Goal: Task Accomplishment & Management: Complete application form

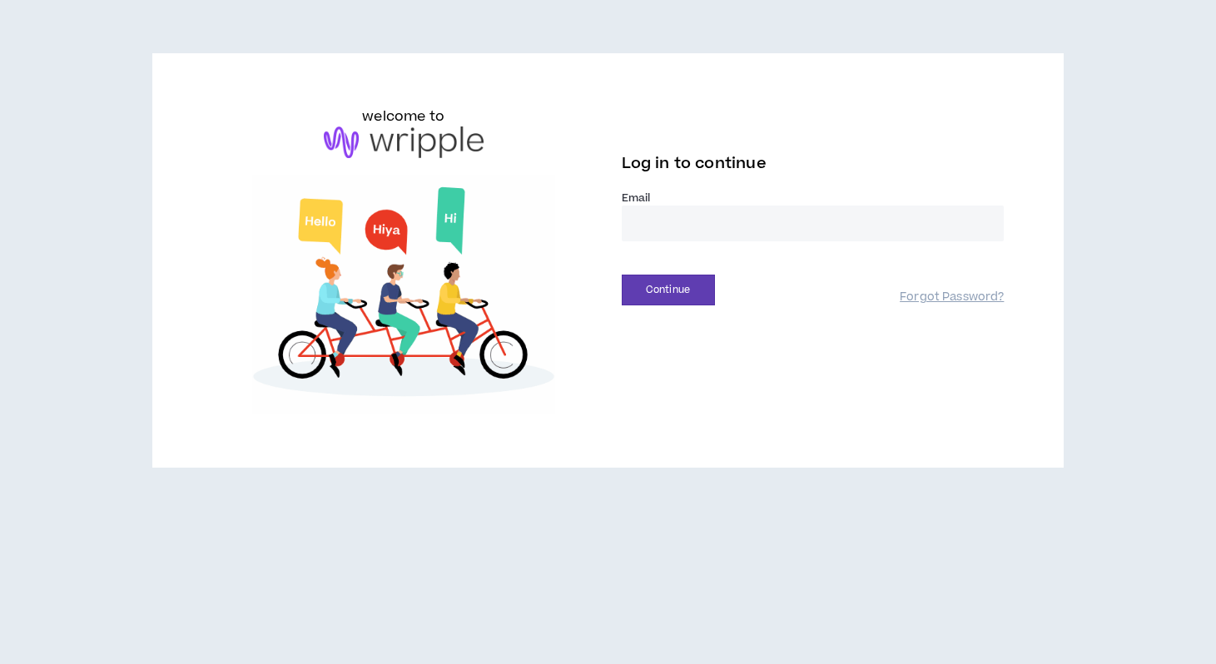
click at [690, 211] on input "email" at bounding box center [813, 224] width 383 height 36
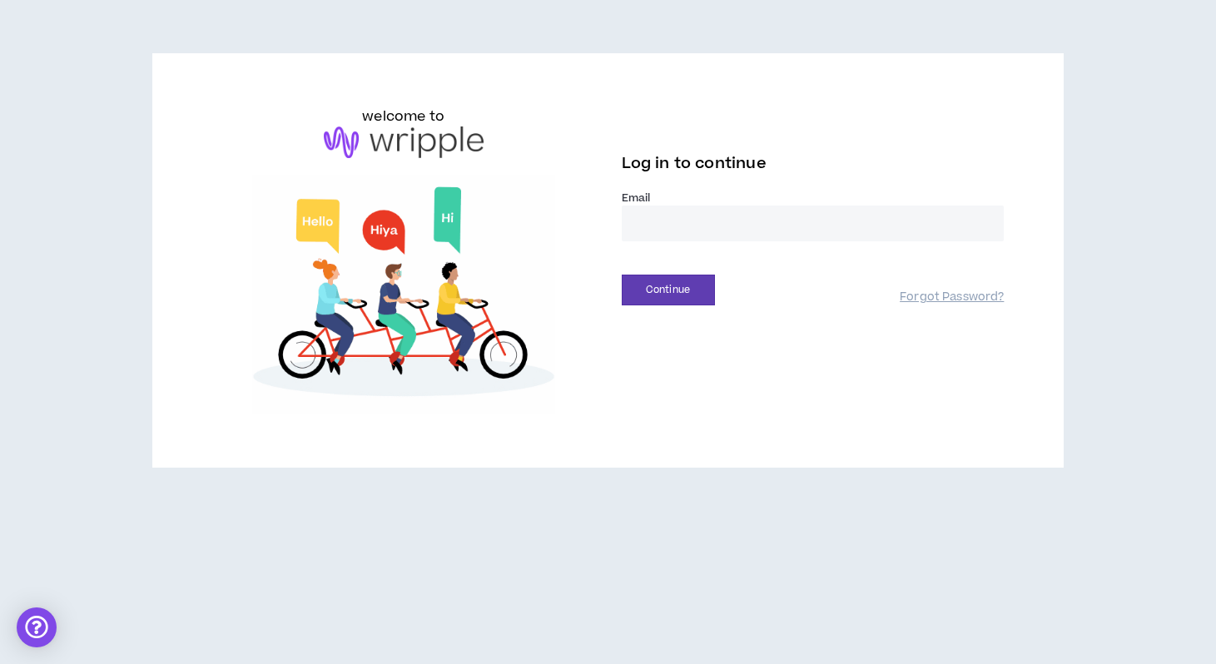
type input "**********"
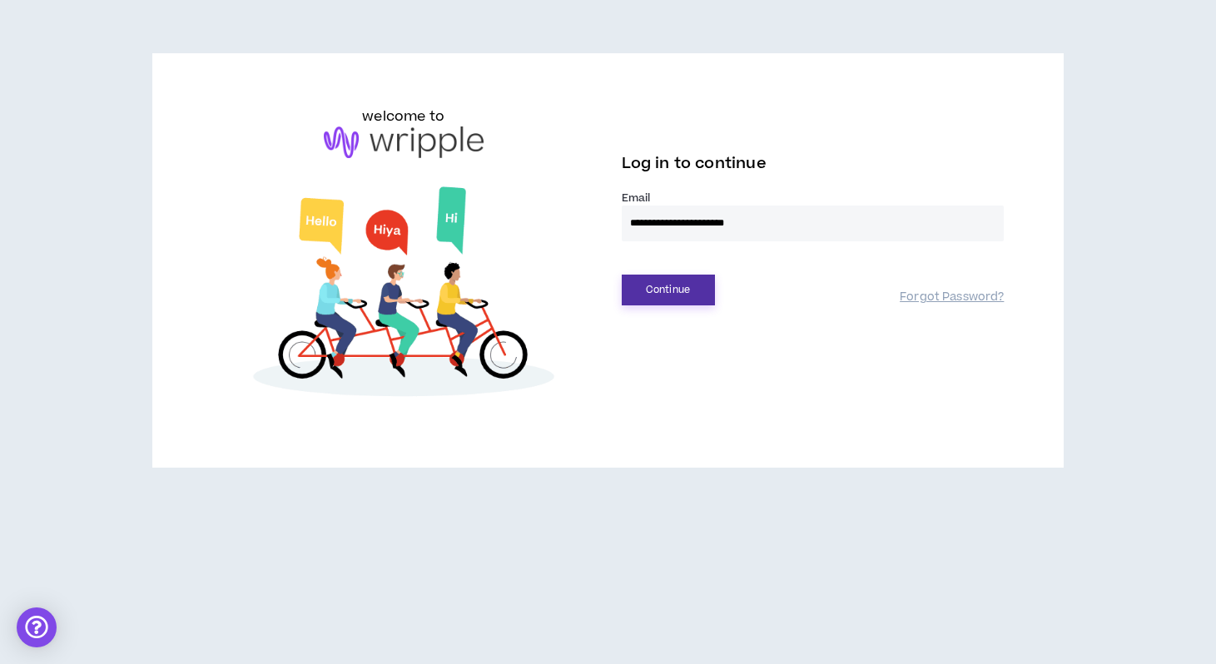
click at [679, 286] on button "Continue" at bounding box center [668, 290] width 93 height 31
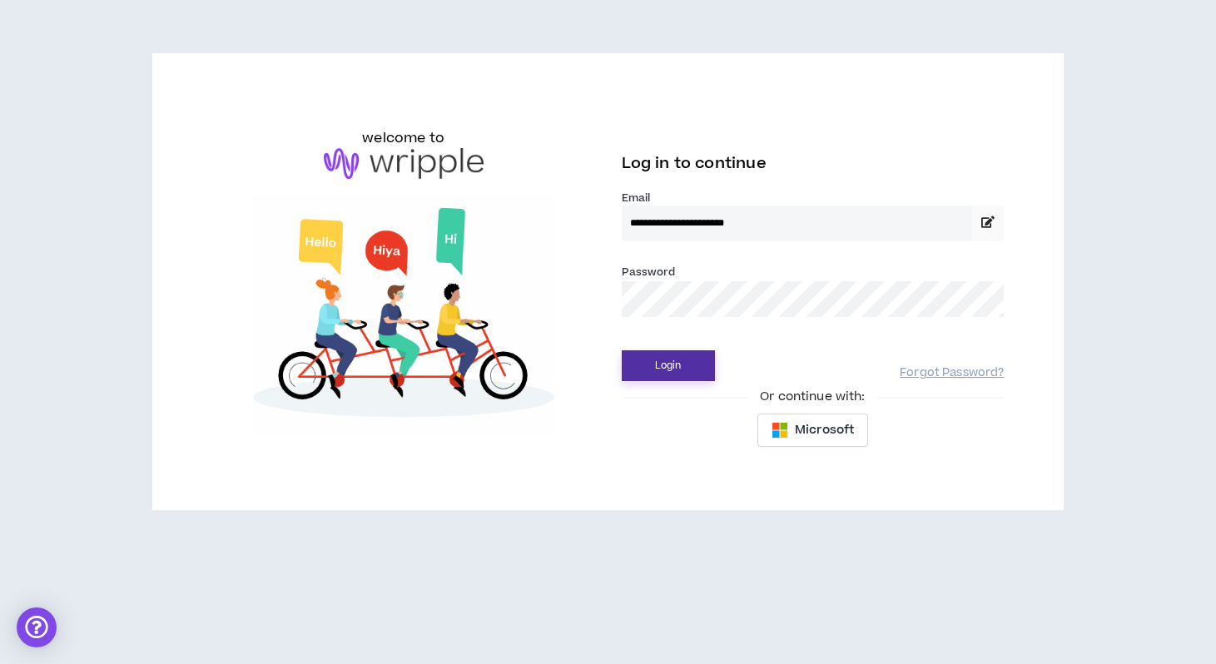
click at [683, 353] on button "Login" at bounding box center [668, 366] width 93 height 31
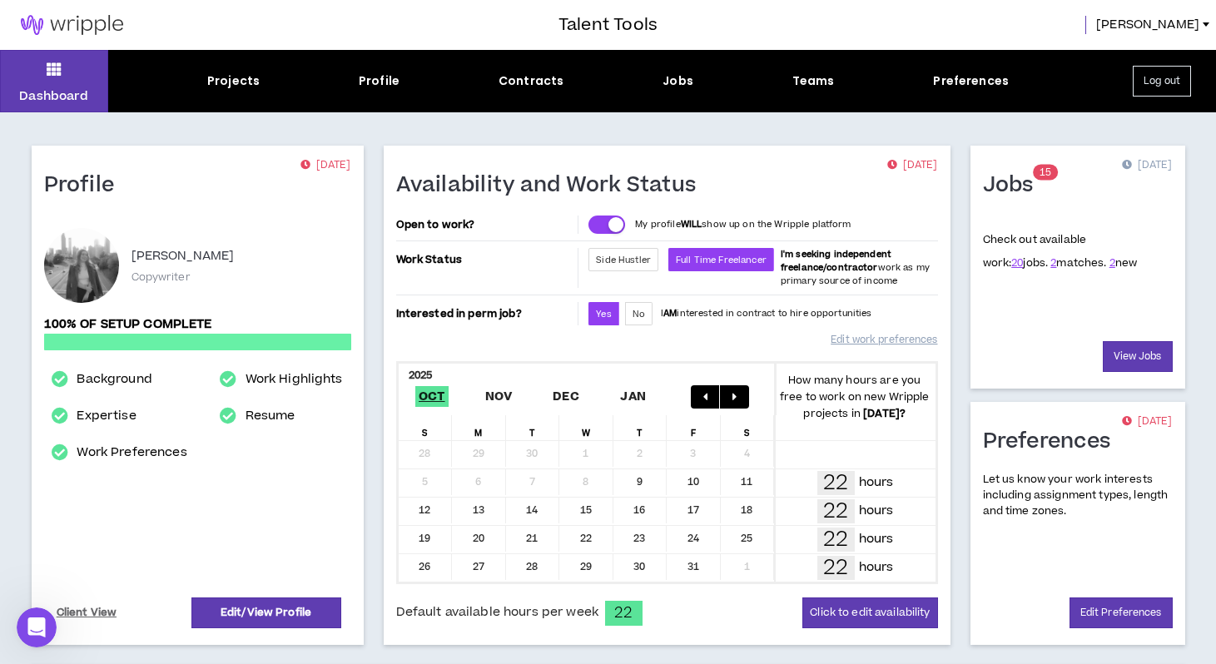
scroll to position [33, 0]
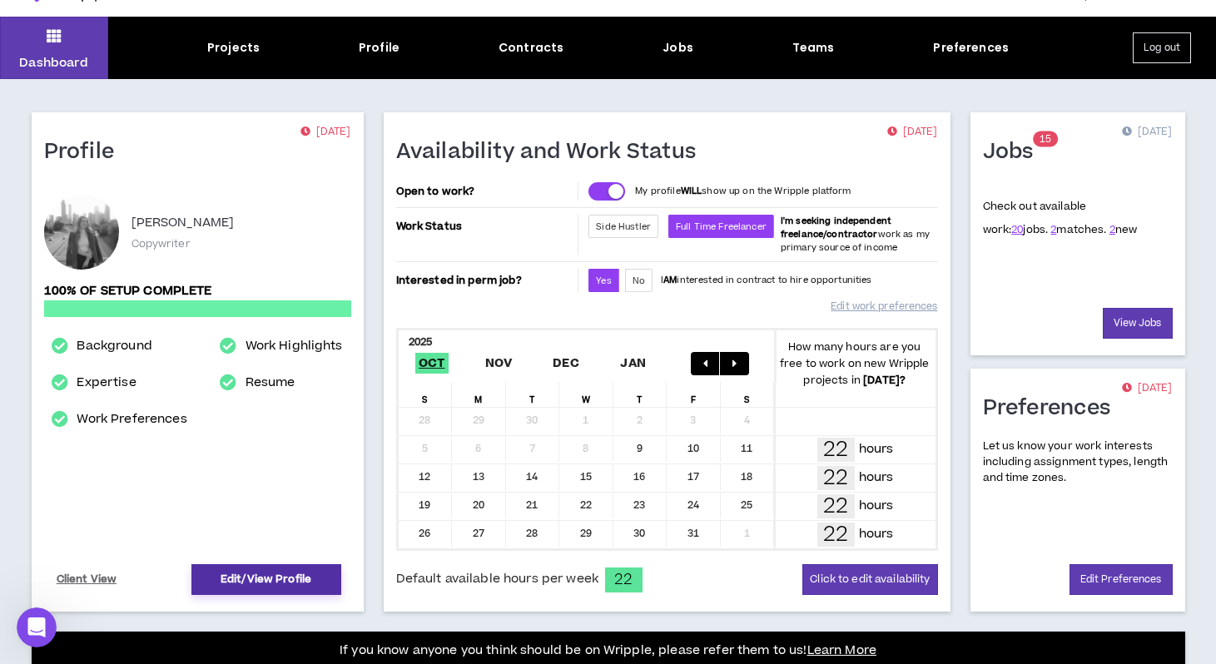
click at [292, 582] on link "Edit/View Profile" at bounding box center [267, 580] width 150 height 31
select select "*"
select select "US"
select select "*******"
select select "*"
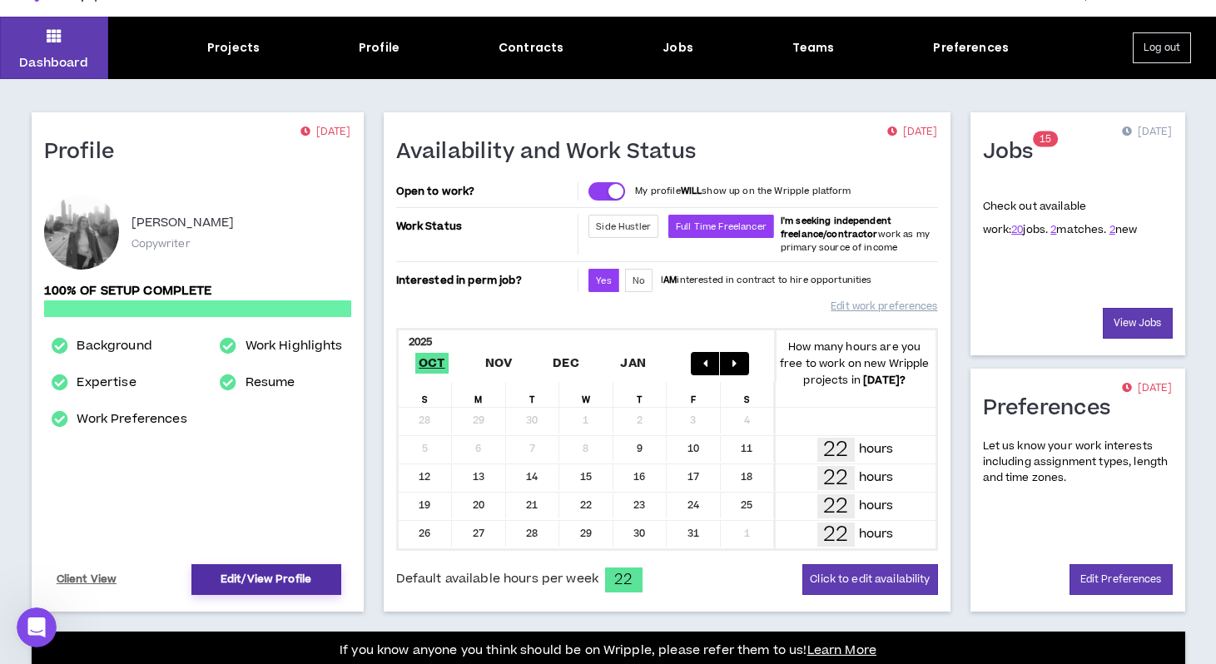
select select "**********"
select select "*****"
select select "**********"
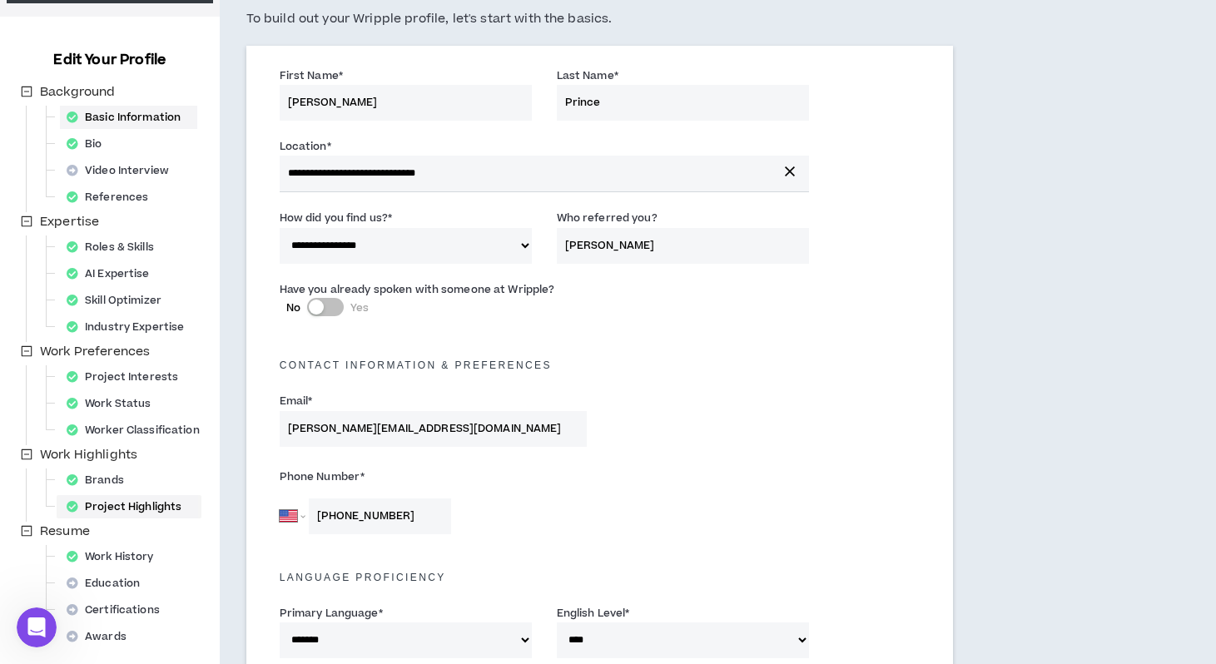
click at [141, 516] on div "Project Highlights" at bounding box center [129, 506] width 138 height 23
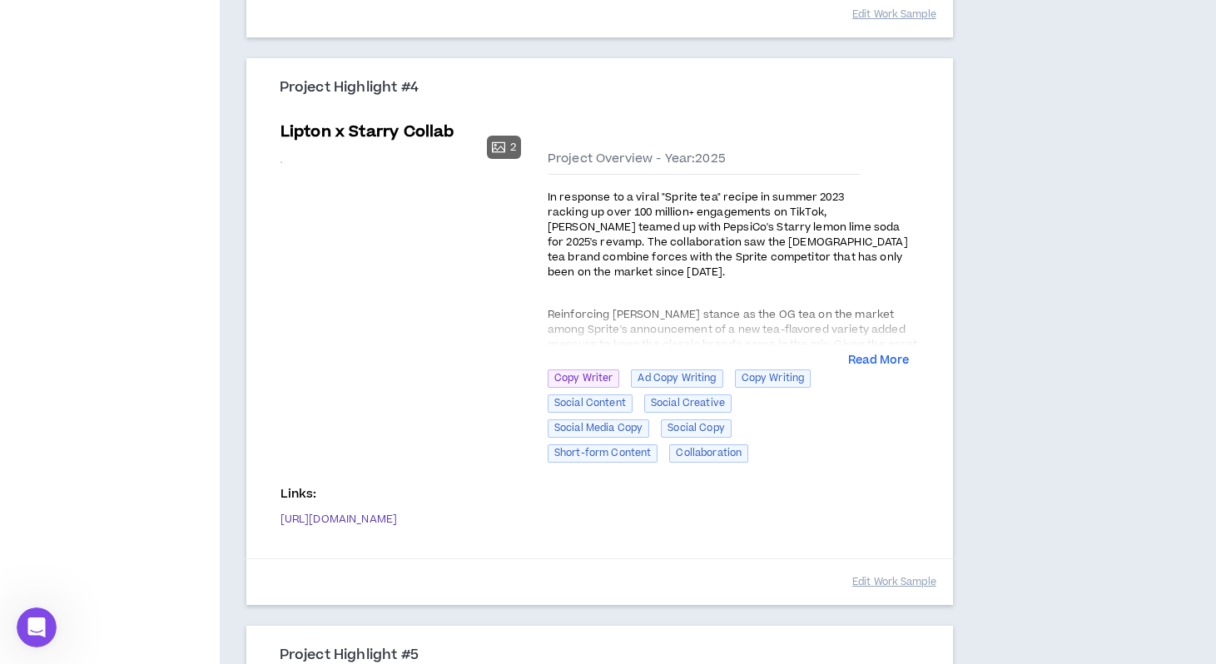
scroll to position [1652, 0]
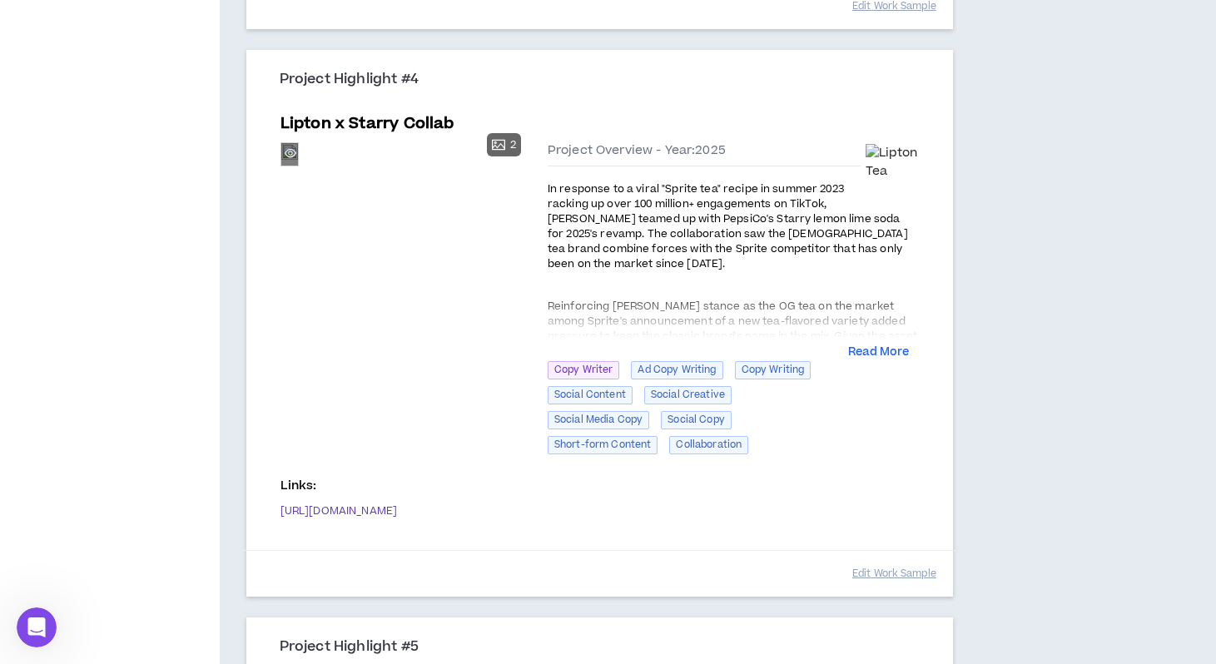
click at [298, 166] on div "Preview" at bounding box center [289, 154] width 17 height 22
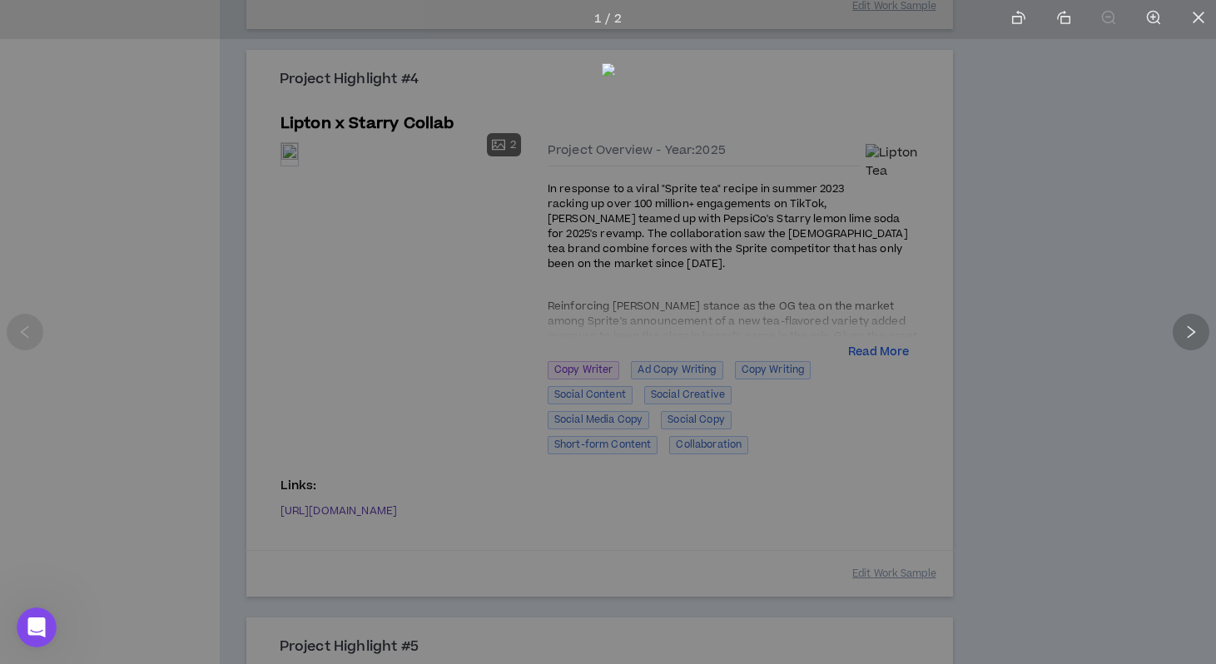
click at [1199, 340] on div at bounding box center [1191, 332] width 37 height 37
click at [355, 329] on div at bounding box center [608, 332] width 1216 height 664
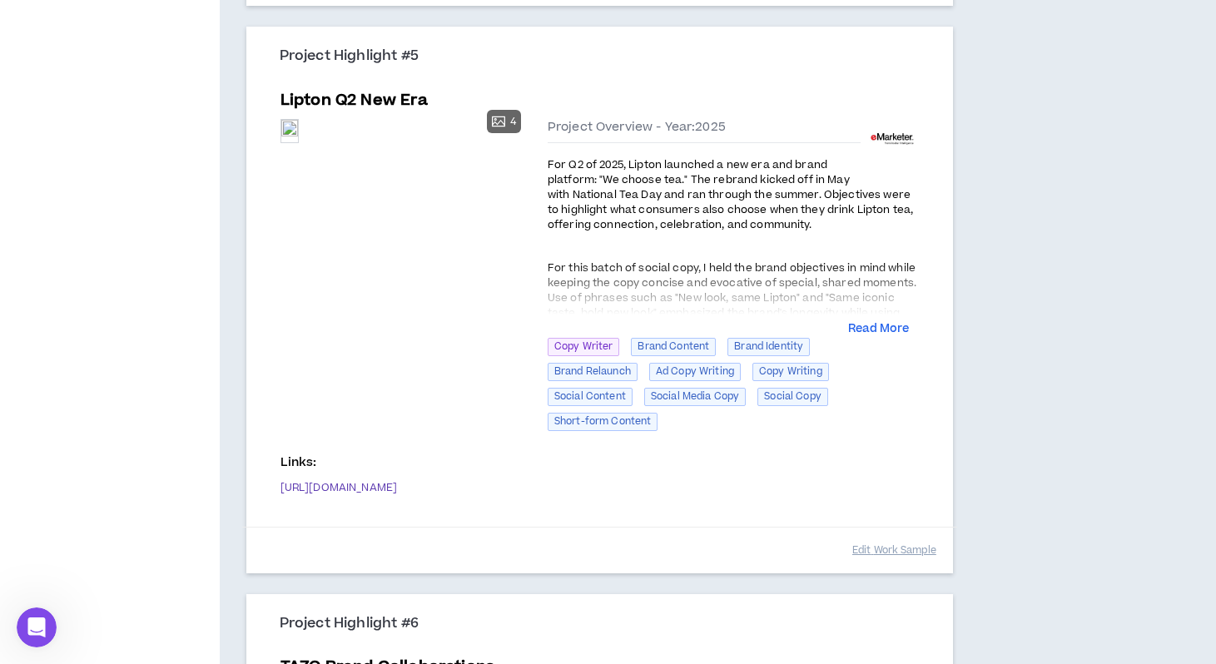
scroll to position [2264, 0]
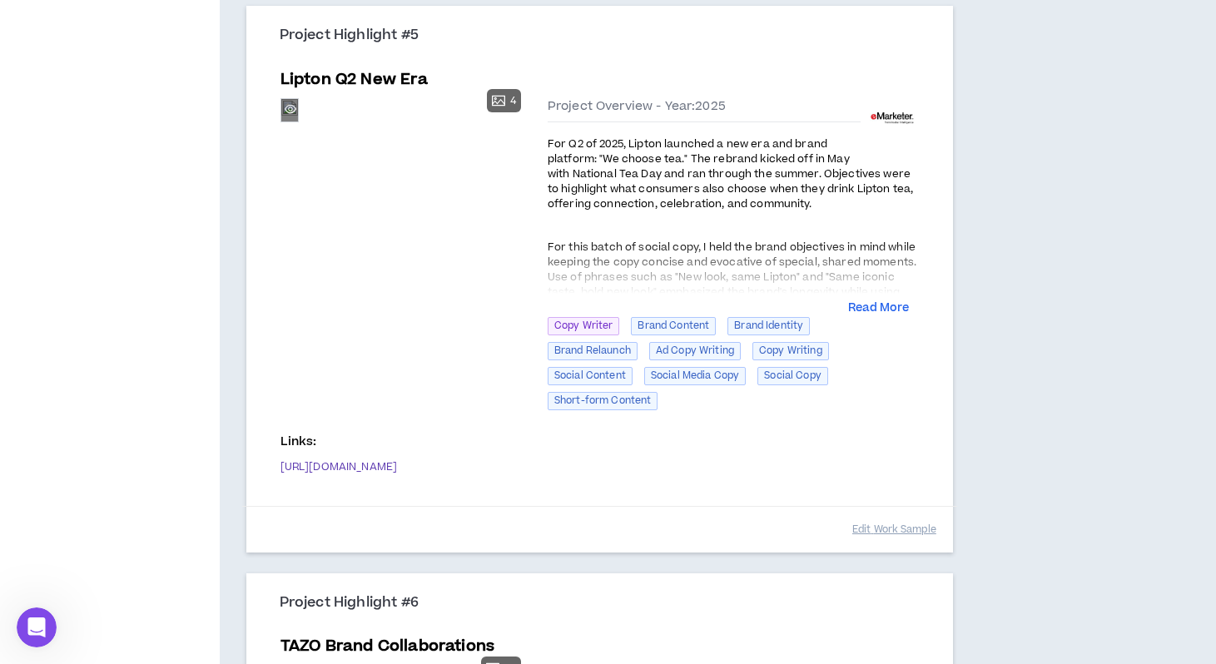
click at [298, 119] on div "Preview" at bounding box center [289, 110] width 17 height 18
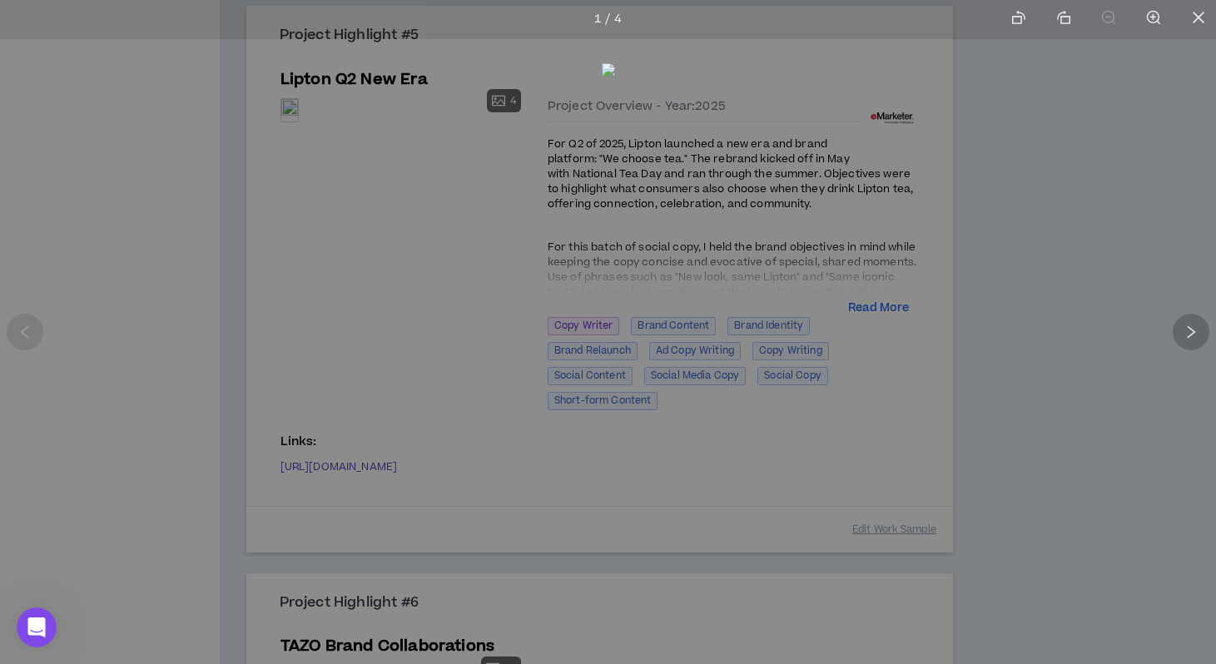
click at [1191, 331] on icon "right" at bounding box center [1191, 332] width 15 height 15
click at [1086, 371] on div at bounding box center [608, 332] width 1216 height 664
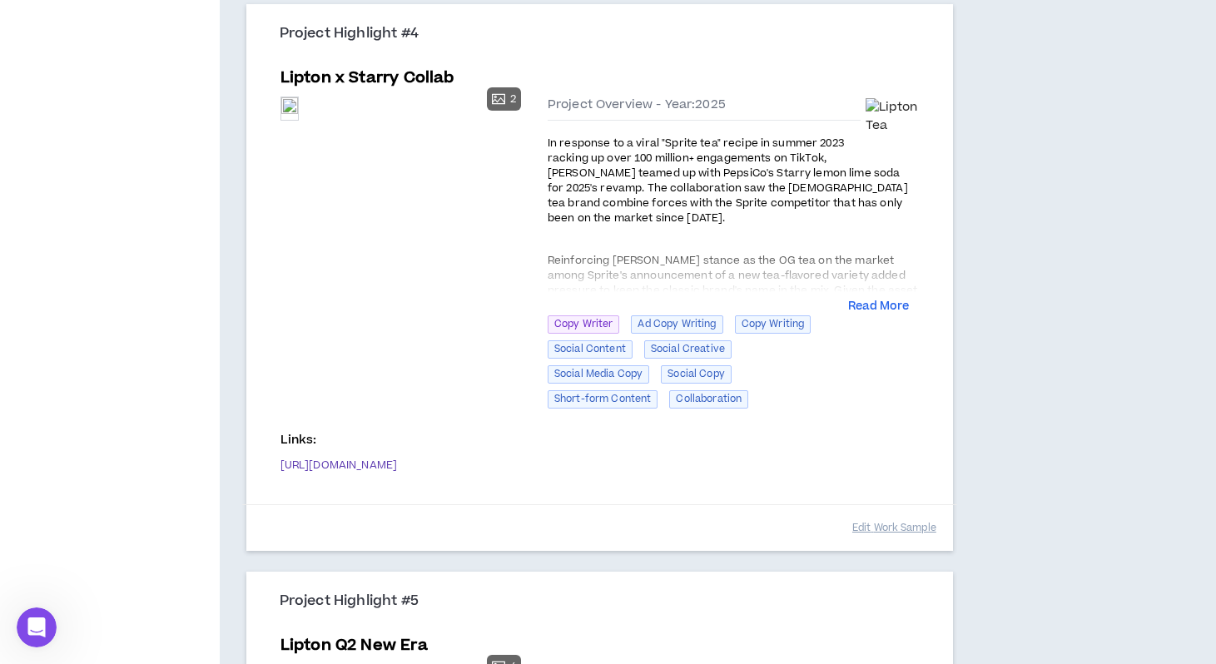
scroll to position [1679, 0]
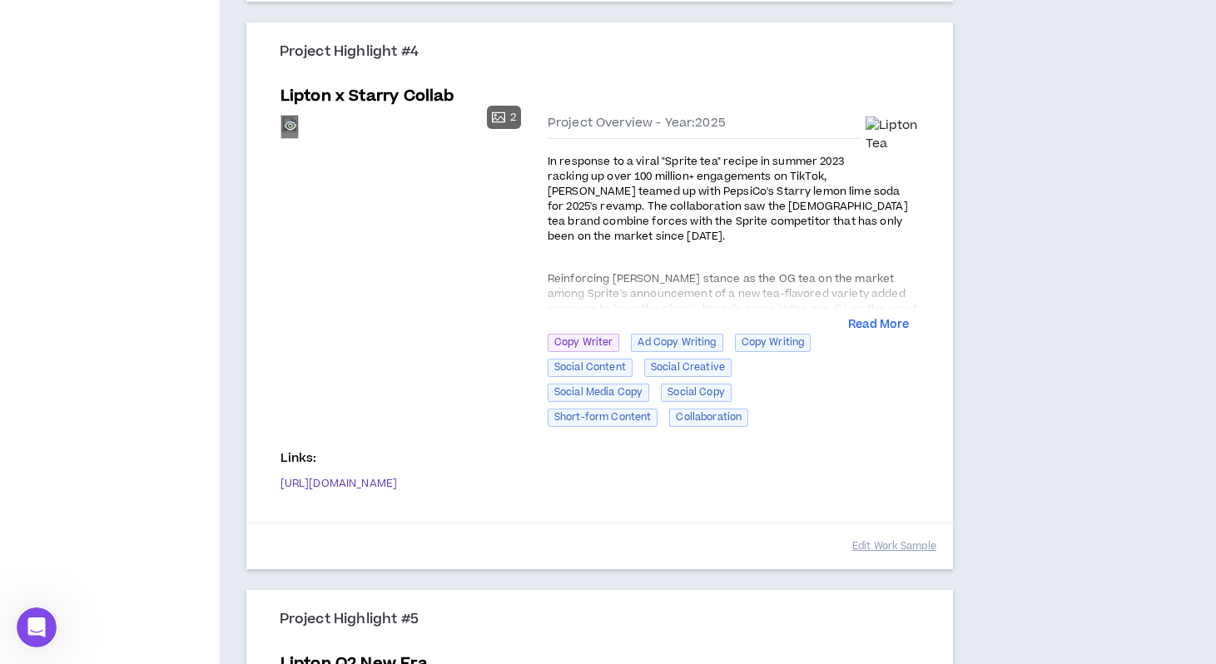
click at [298, 138] on div "Preview" at bounding box center [289, 127] width 17 height 22
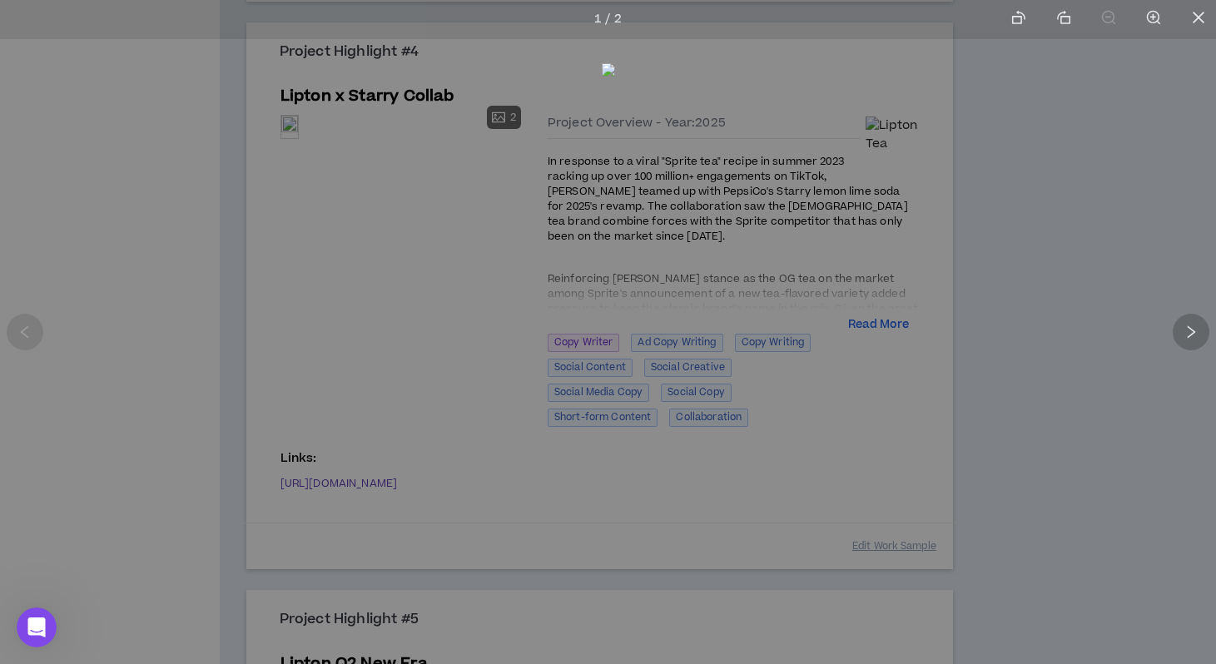
click at [1193, 332] on icon "right" at bounding box center [1192, 332] width 8 height 12
click at [898, 405] on div at bounding box center [608, 332] width 1216 height 664
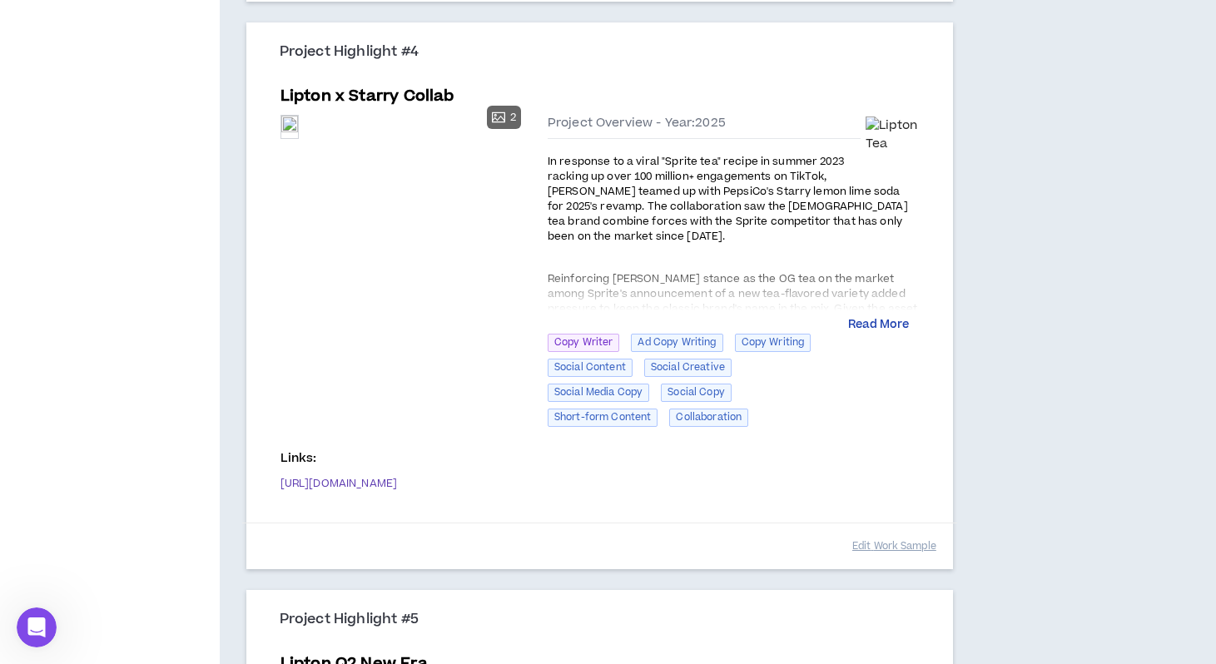
click at [885, 323] on button "Read More" at bounding box center [878, 325] width 61 height 17
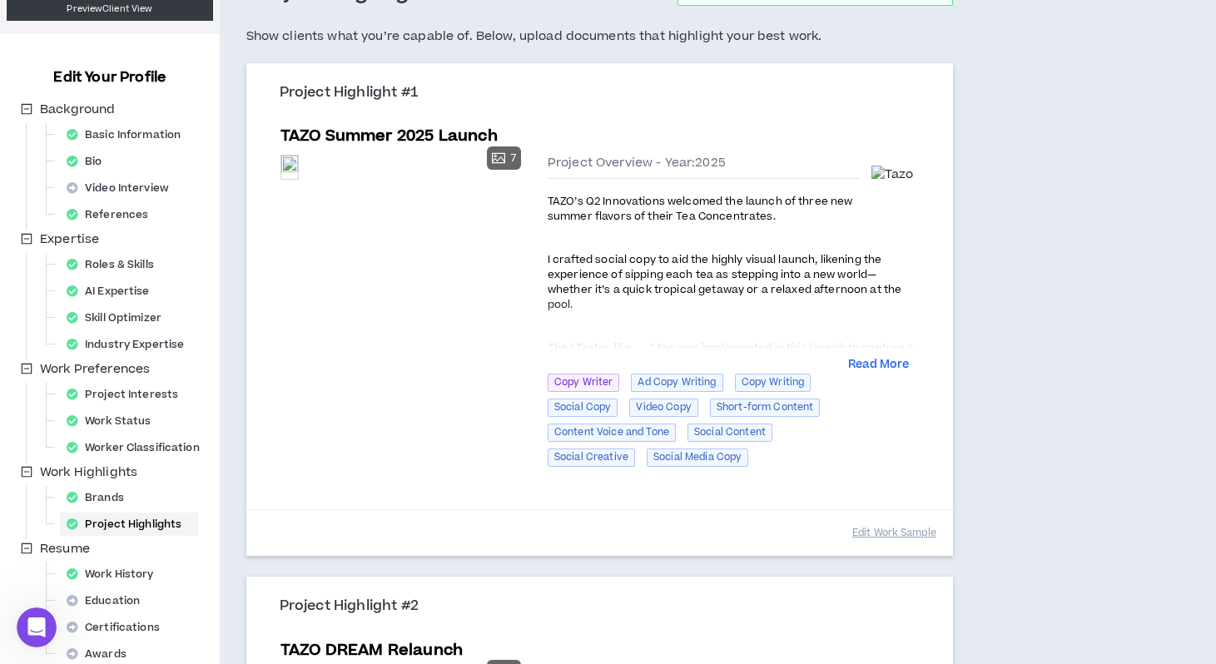
scroll to position [109, 0]
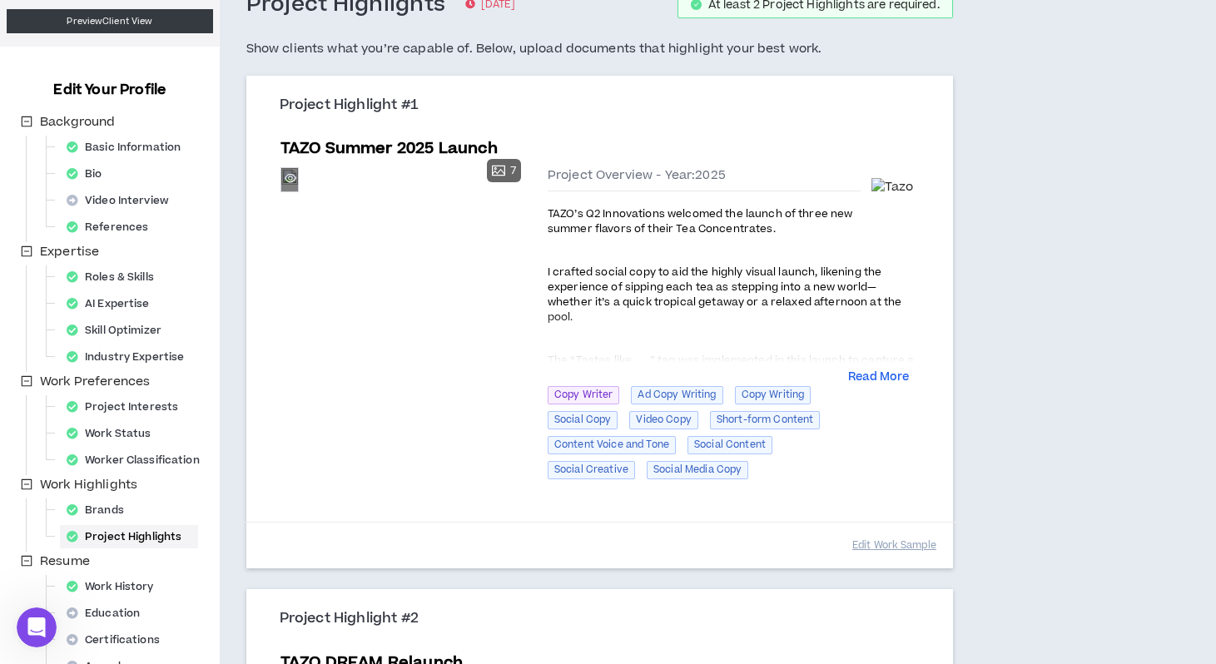
click at [298, 191] on div "Preview" at bounding box center [289, 179] width 17 height 22
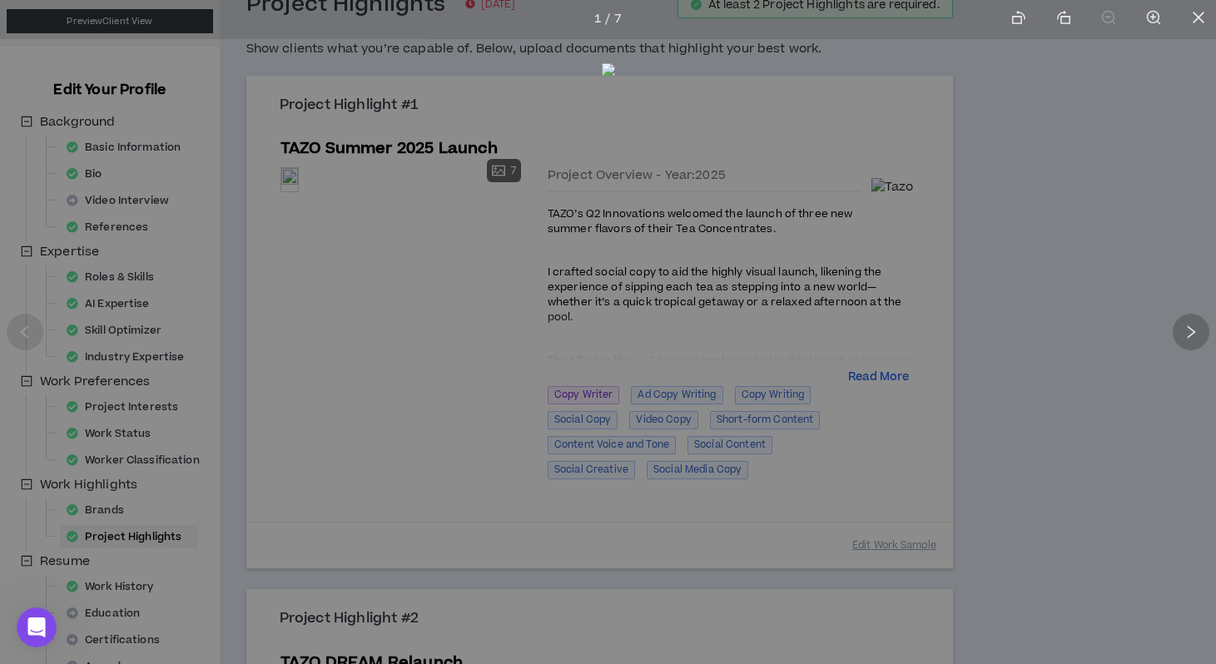
click at [1184, 337] on icon "right" at bounding box center [1191, 332] width 15 height 15
click at [369, 319] on div at bounding box center [608, 332] width 1216 height 664
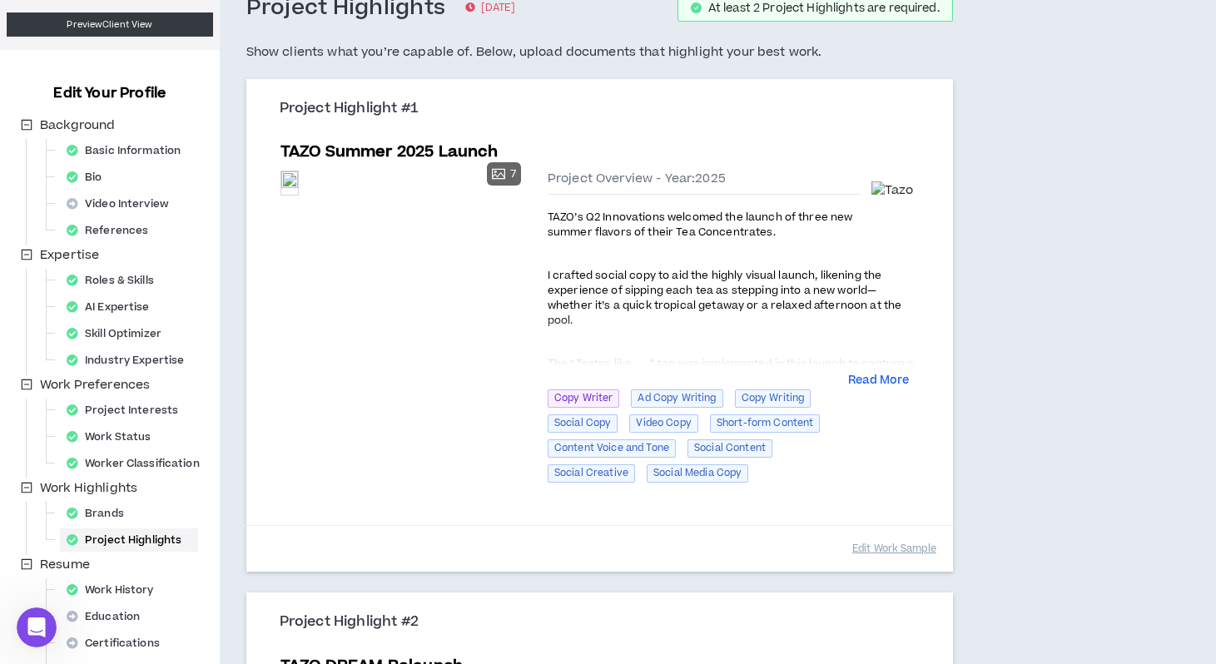
scroll to position [102, 0]
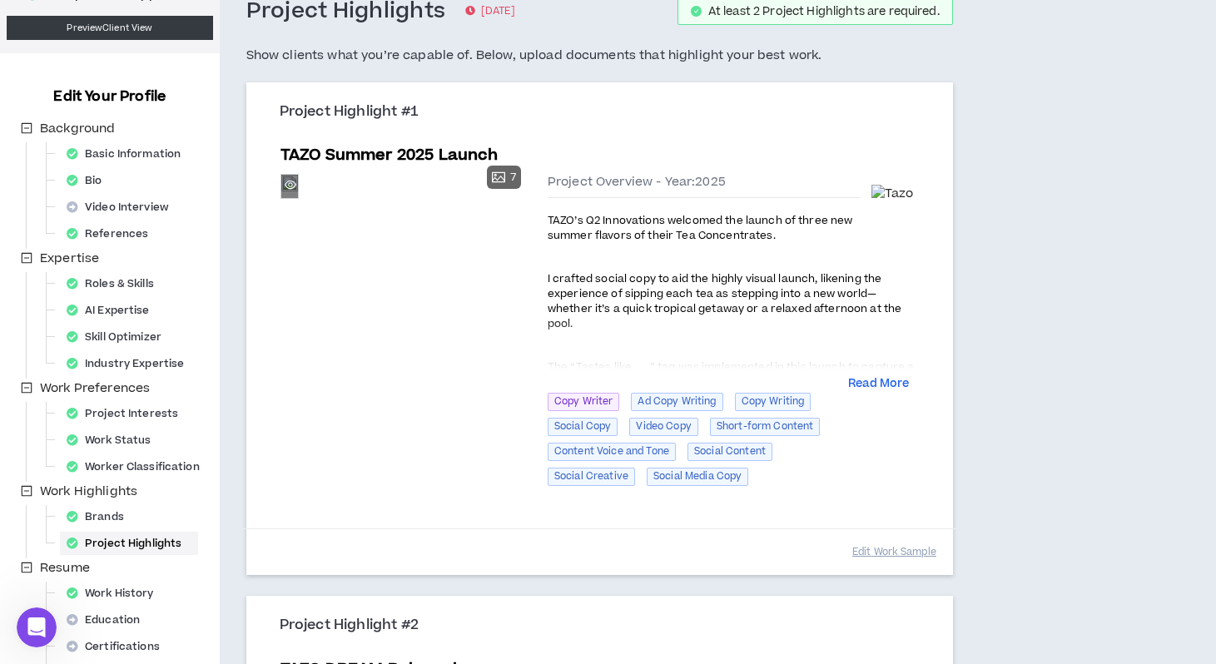
click at [298, 197] on div "Preview" at bounding box center [289, 186] width 17 height 22
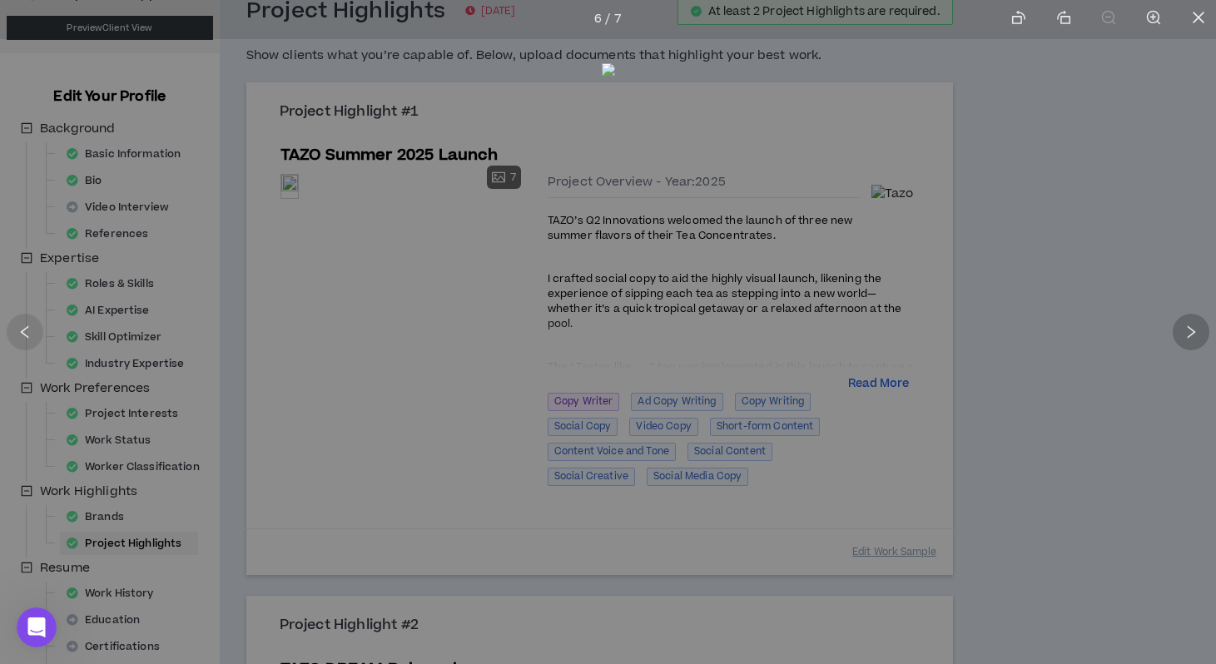
click at [1179, 345] on div at bounding box center [1191, 332] width 37 height 37
click at [873, 326] on div at bounding box center [608, 332] width 1216 height 664
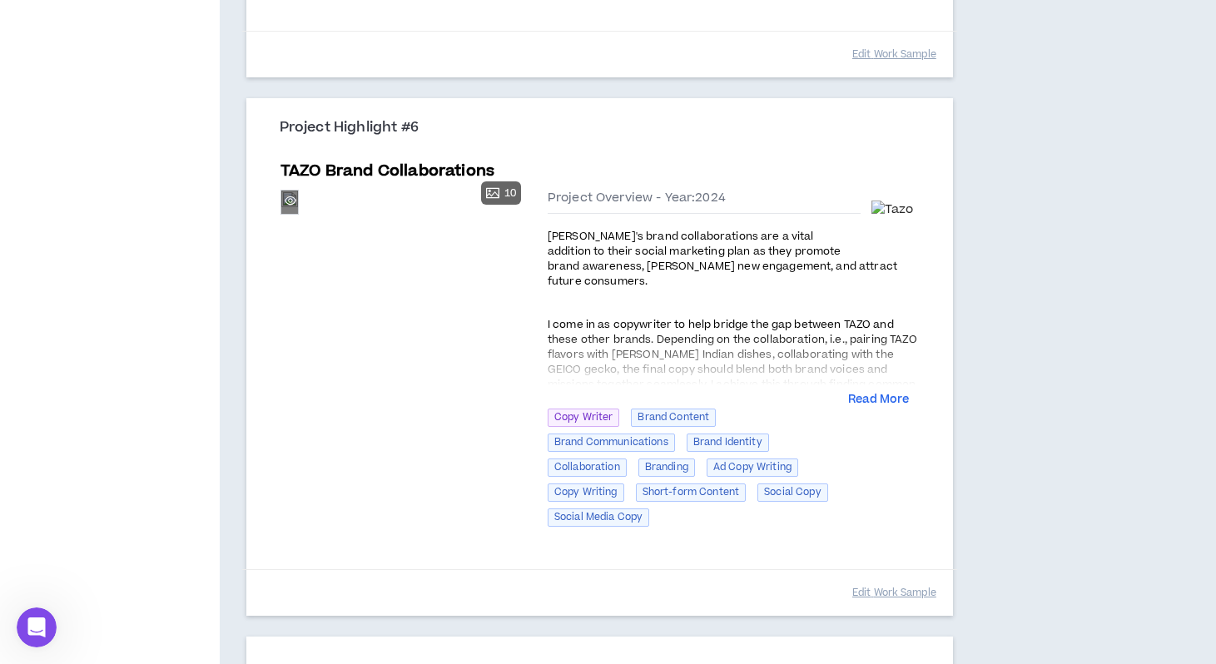
scroll to position [2951, 0]
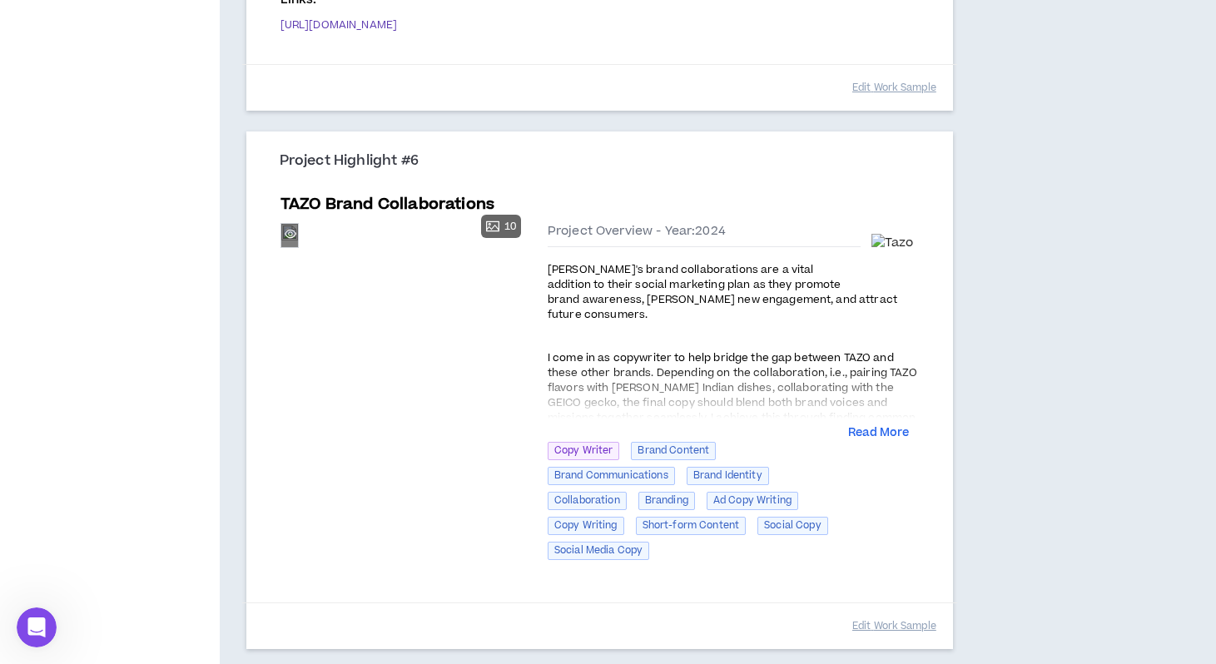
click at [298, 246] on div "Preview" at bounding box center [289, 235] width 17 height 22
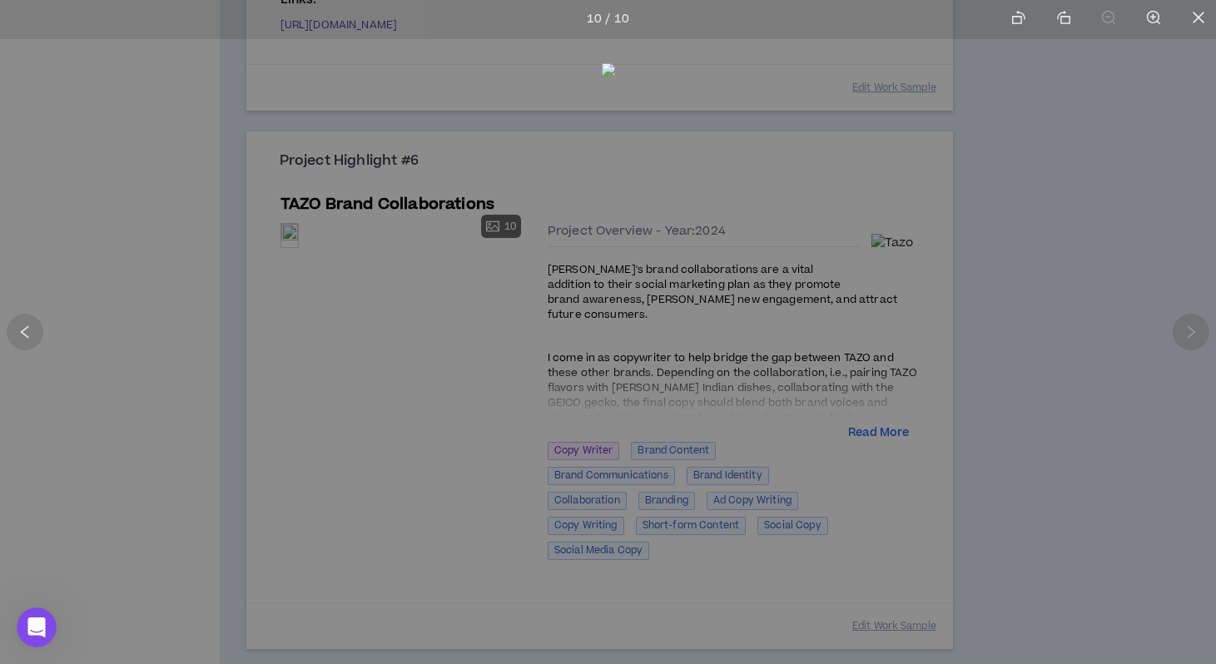
click at [929, 326] on div at bounding box center [608, 332] width 1216 height 664
